Goal: Use online tool/utility: Utilize a website feature to perform a specific function

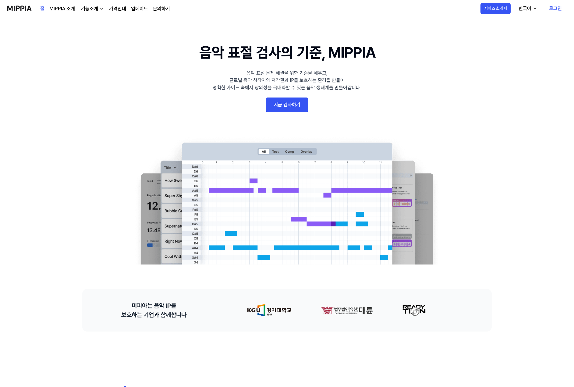
click at [558, 8] on link "로그인" at bounding box center [555, 8] width 23 height 17
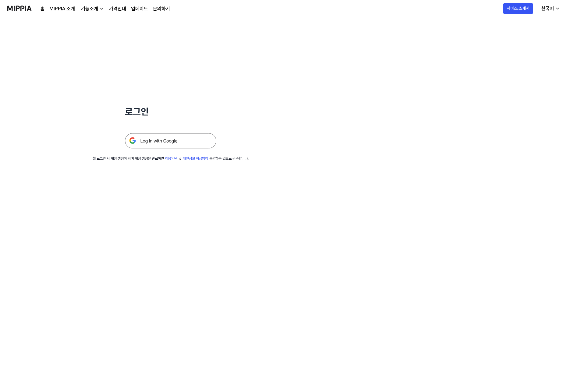
click at [185, 143] on img at bounding box center [170, 140] width 91 height 15
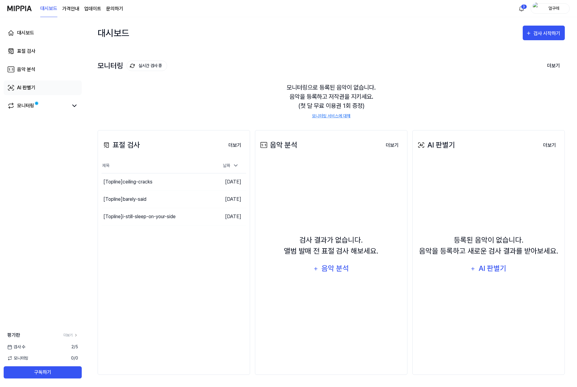
click at [21, 85] on div "AI 판별기" at bounding box center [26, 87] width 18 height 7
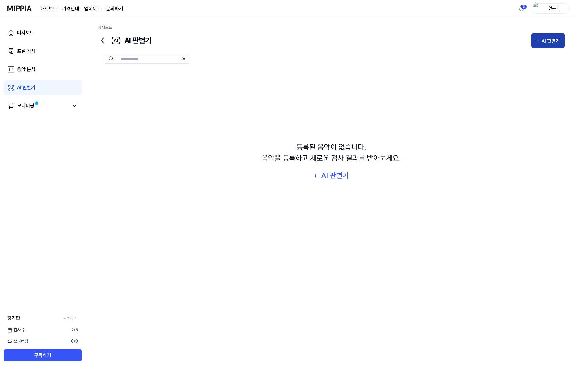
click at [547, 37] on button "AI 판별기" at bounding box center [548, 40] width 34 height 15
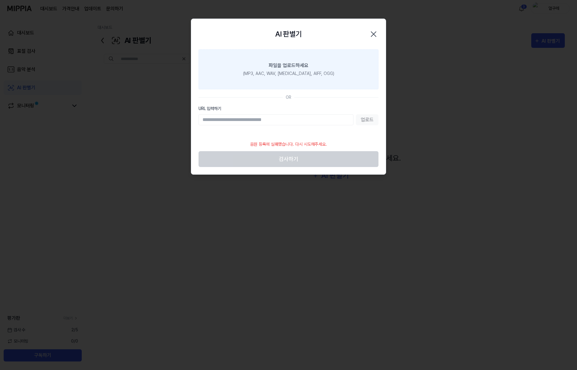
click at [301, 78] on label "파일을 업로드하세요 (MP3, AAC, WAV, [MEDICAL_DATA], AIFF, OGG)" at bounding box center [288, 69] width 180 height 40
click at [0, 0] on input "파일을 업로드하세요 (MP3, AAC, WAV, [MEDICAL_DATA], AIFF, OGG)" at bounding box center [0, 0] width 0 height 0
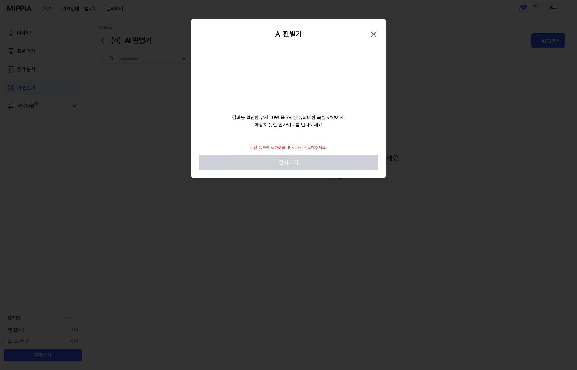
click at [372, 33] on icon "button" at bounding box center [373, 34] width 5 height 5
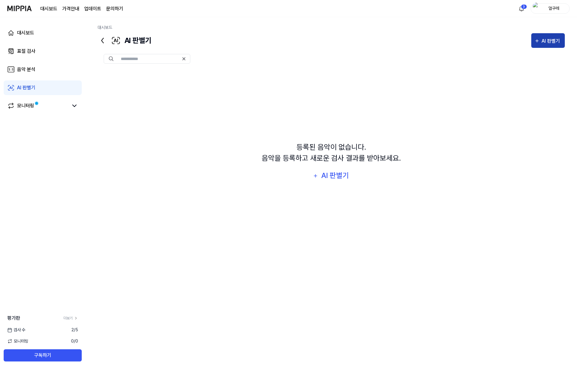
click at [550, 38] on div "AI 판별기" at bounding box center [551, 41] width 20 height 8
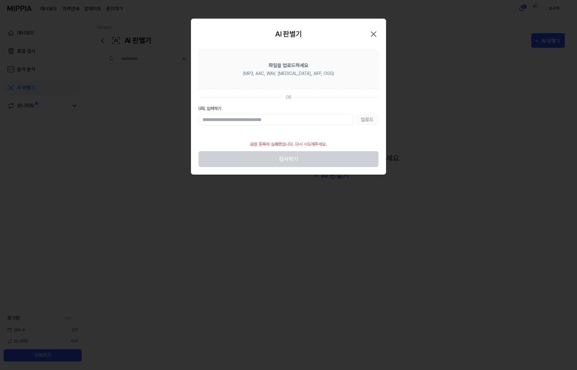
click at [371, 33] on icon "button" at bounding box center [374, 34] width 10 height 10
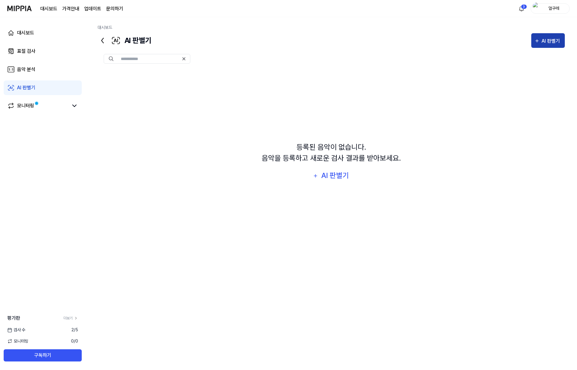
click at [541, 41] on div "AI 판별기" at bounding box center [547, 41] width 27 height 8
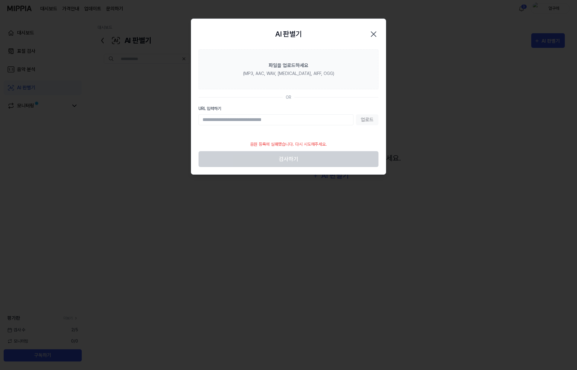
click at [374, 33] on icon "button" at bounding box center [373, 34] width 5 height 5
